Goal: Navigation & Orientation: Find specific page/section

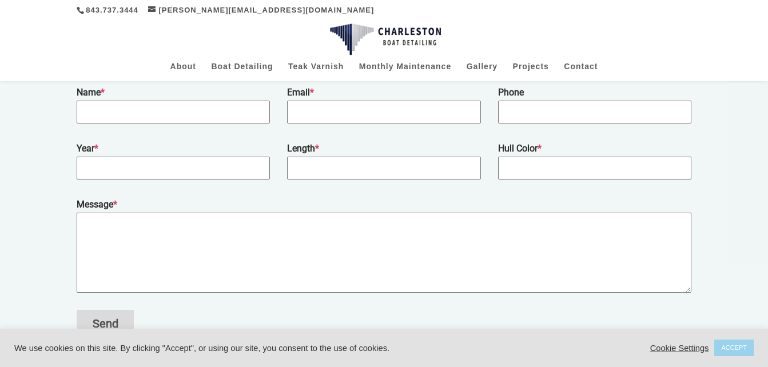
scroll to position [421, 0]
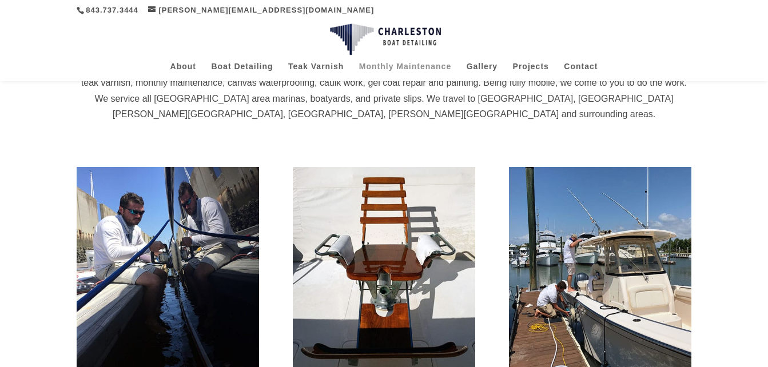
click at [379, 66] on link "Monthly Maintenance" at bounding box center [405, 71] width 92 height 19
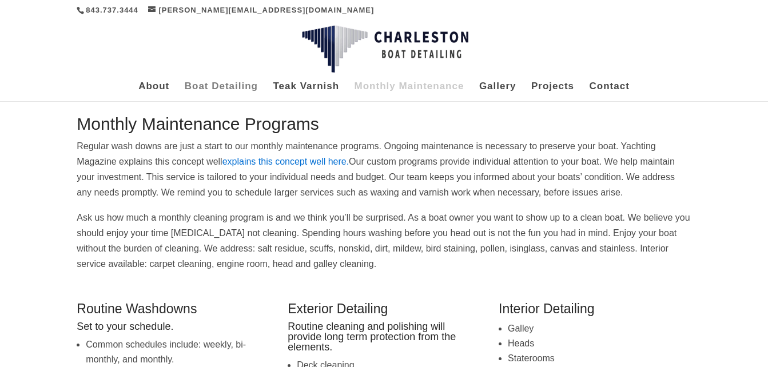
click at [205, 86] on link "Boat Detailing" at bounding box center [221, 91] width 73 height 19
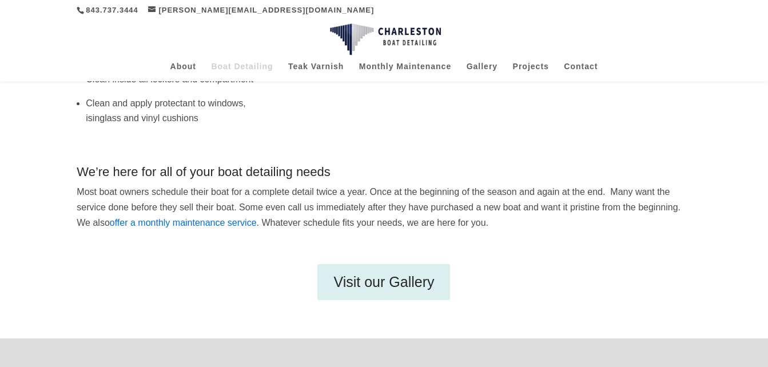
scroll to position [451, 0]
